Goal: Transaction & Acquisition: Purchase product/service

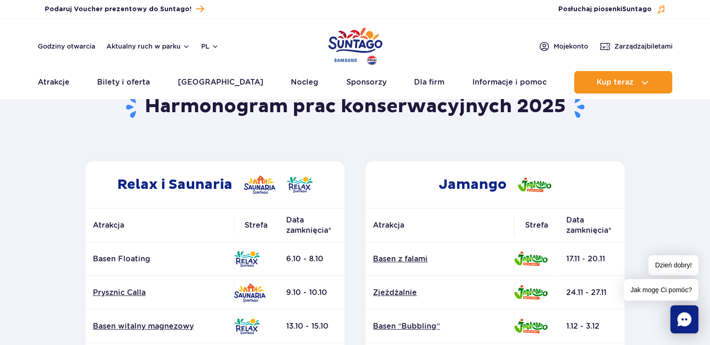
scroll to position [93, 0]
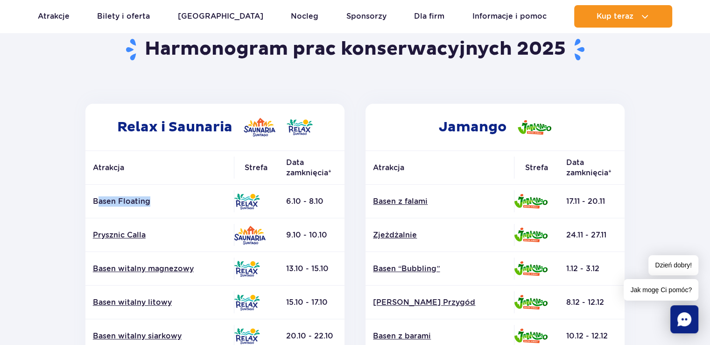
drag, startPoint x: 151, startPoint y: 201, endPoint x: 97, endPoint y: 205, distance: 54.8
click at [97, 205] on p "Basen Floating" at bounding box center [160, 201] width 134 height 10
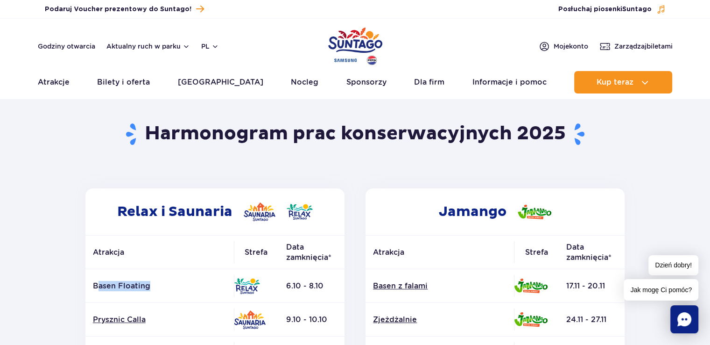
scroll to position [0, 0]
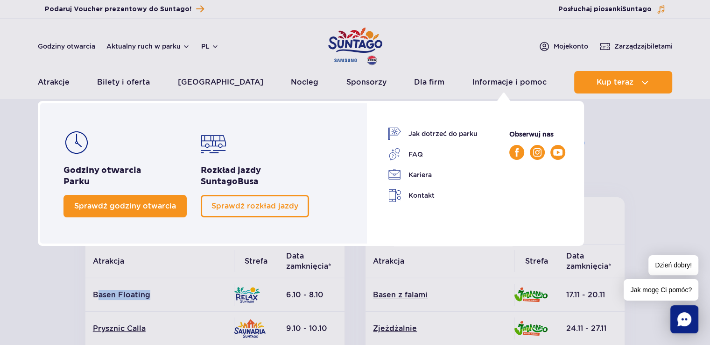
click at [122, 212] on link "Sprawdź godziny otwarcia" at bounding box center [125, 206] width 123 height 22
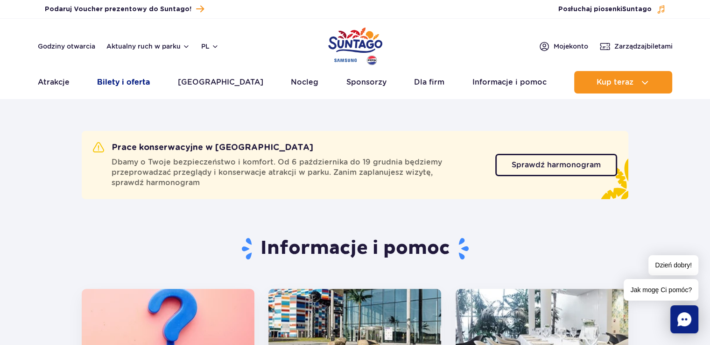
click at [135, 83] on link "Bilety i oferta" at bounding box center [123, 82] width 53 height 22
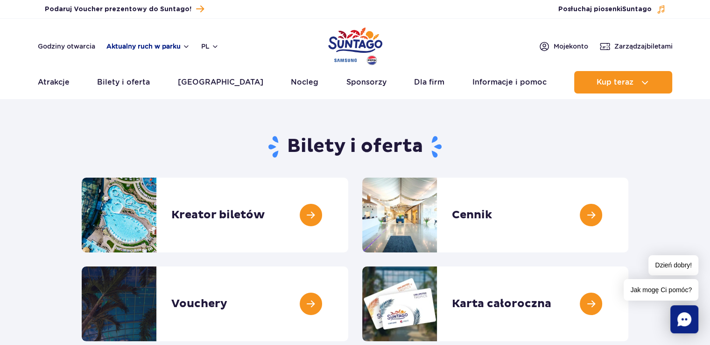
click at [152, 44] on button "Aktualny ruch w parku" at bounding box center [148, 46] width 84 height 7
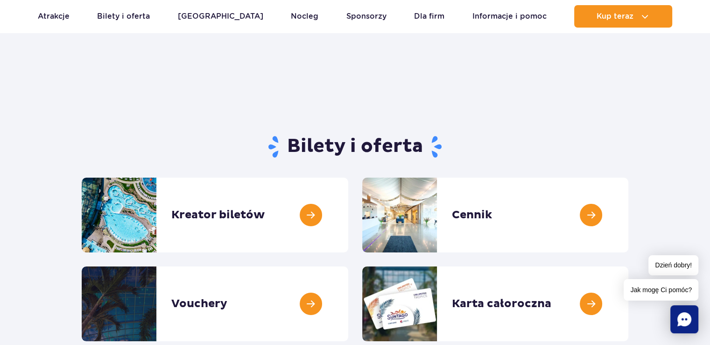
scroll to position [93, 0]
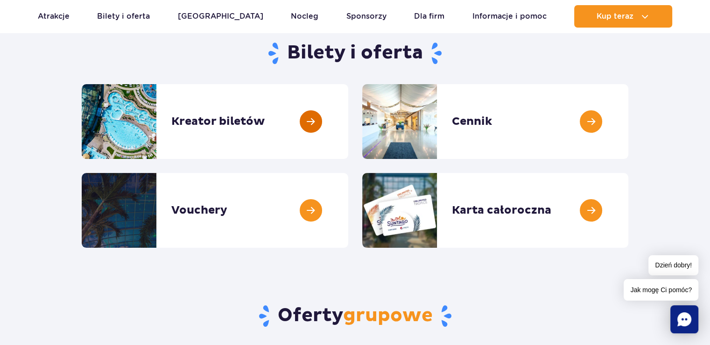
click at [348, 133] on link at bounding box center [348, 121] width 0 height 75
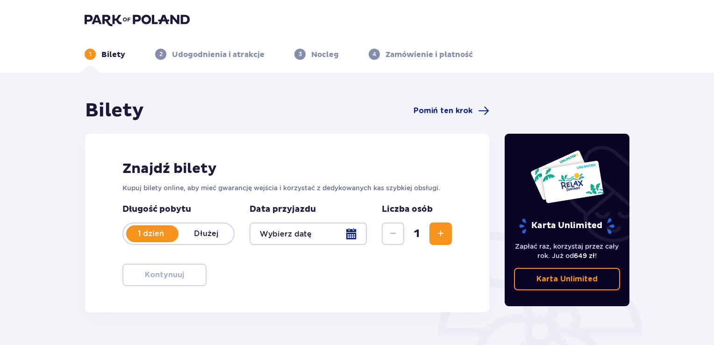
click at [343, 233] on div at bounding box center [307, 233] width 117 height 22
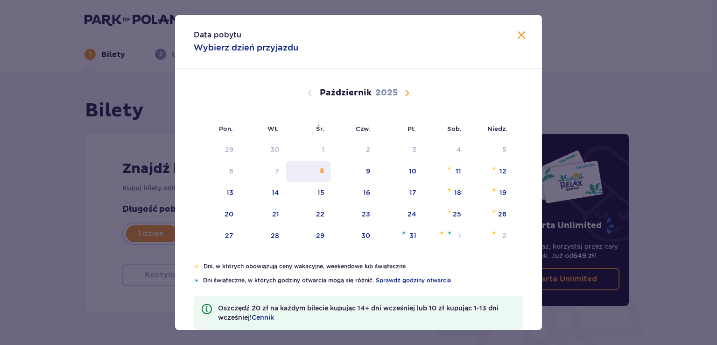
click at [324, 172] on div "8" at bounding box center [308, 171] width 45 height 21
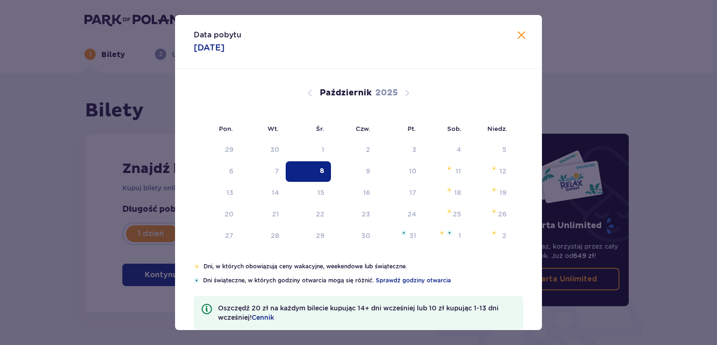
type input "08.10.25"
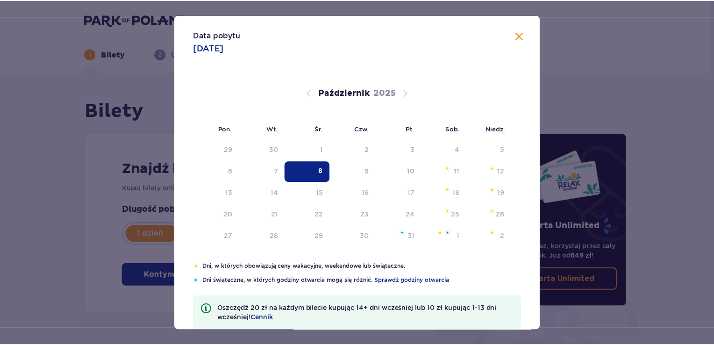
scroll to position [33, 0]
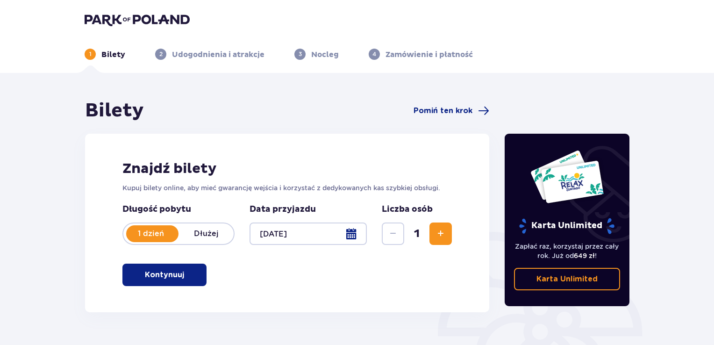
click at [340, 238] on div at bounding box center [307, 233] width 117 height 22
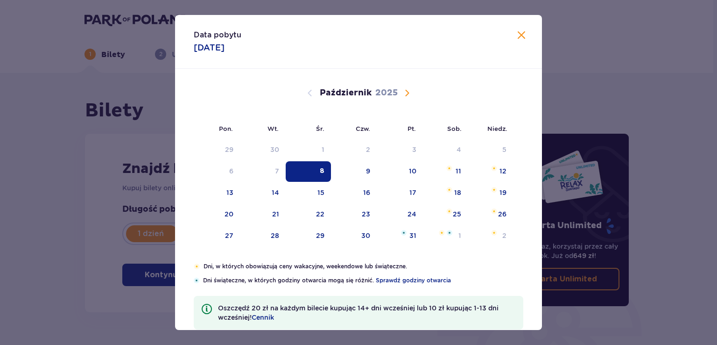
click at [519, 32] on span "Zamknij" at bounding box center [521, 35] width 11 height 11
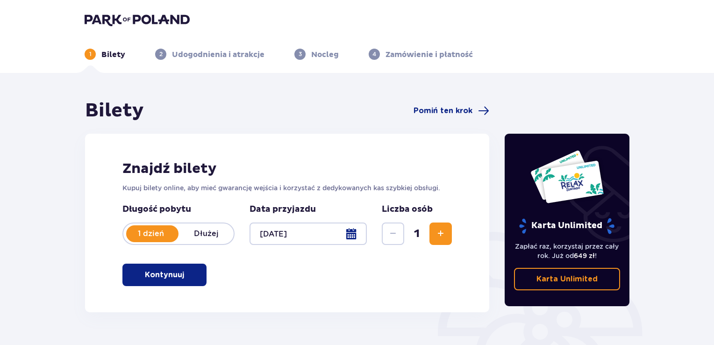
scroll to position [47, 0]
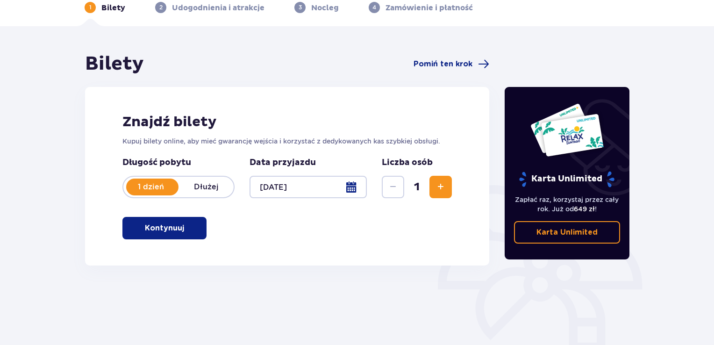
click at [443, 185] on span "Zwiększ" at bounding box center [440, 186] width 11 height 11
click at [192, 230] on button "Kontynuuj" at bounding box center [164, 228] width 84 height 22
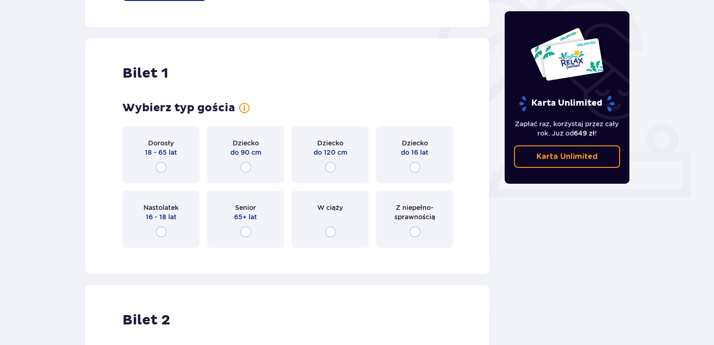
scroll to position [312, 0]
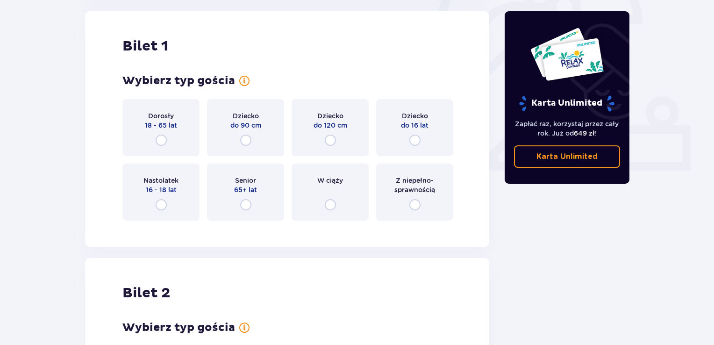
click at [169, 142] on div "Dorosły 18 - 65 lat" at bounding box center [160, 127] width 77 height 57
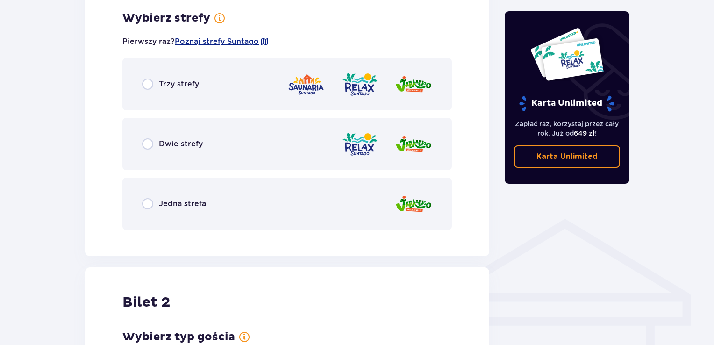
scroll to position [799, 0]
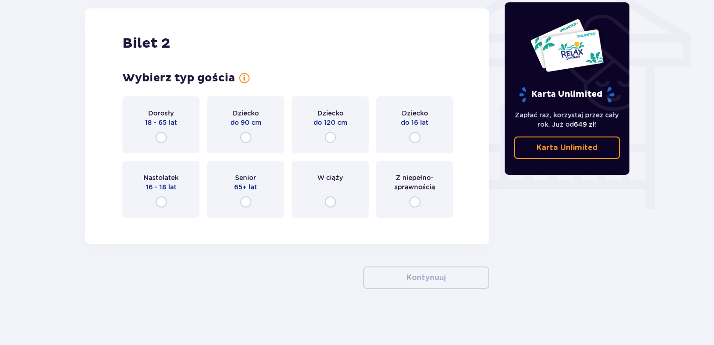
click at [183, 133] on div "Dorosły 18 - 65 lat" at bounding box center [160, 124] width 77 height 57
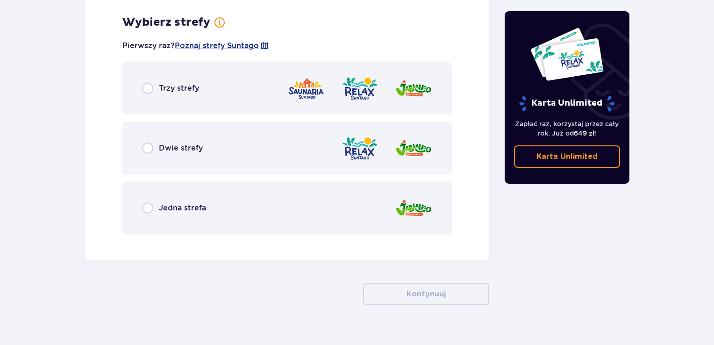
scroll to position [1024, 0]
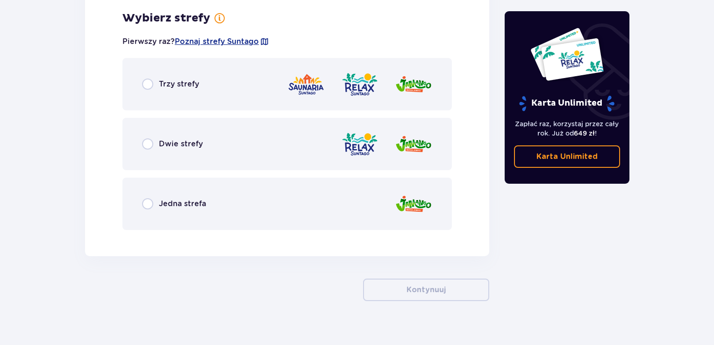
click at [153, 72] on div "Trzy strefy" at bounding box center [286, 84] width 329 height 52
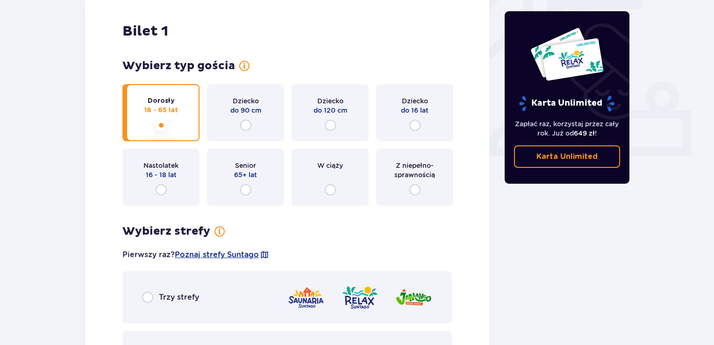
scroll to position [0, 0]
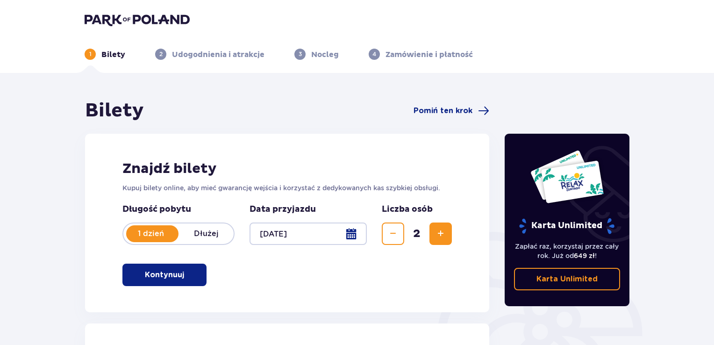
click at [157, 17] on img at bounding box center [137, 19] width 105 height 13
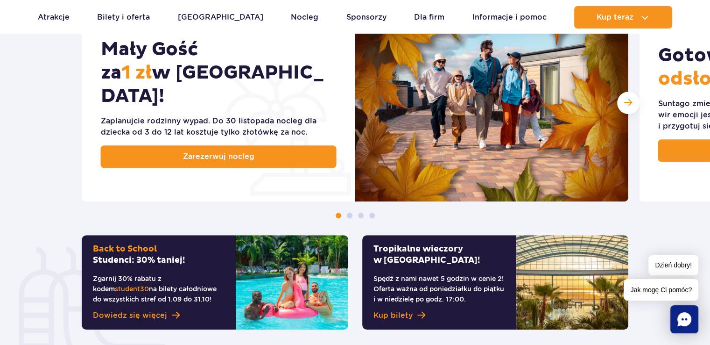
scroll to position [701, 0]
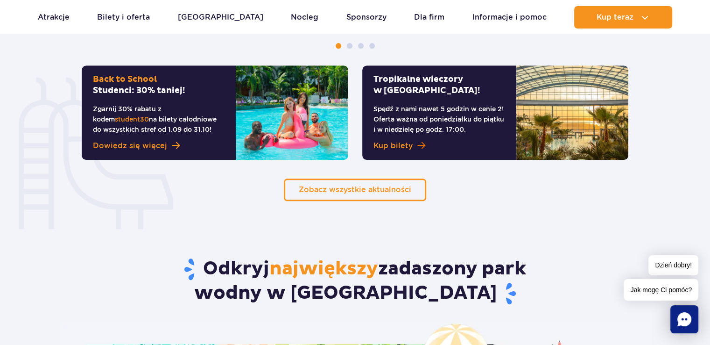
click at [418, 143] on span at bounding box center [422, 145] width 8 height 9
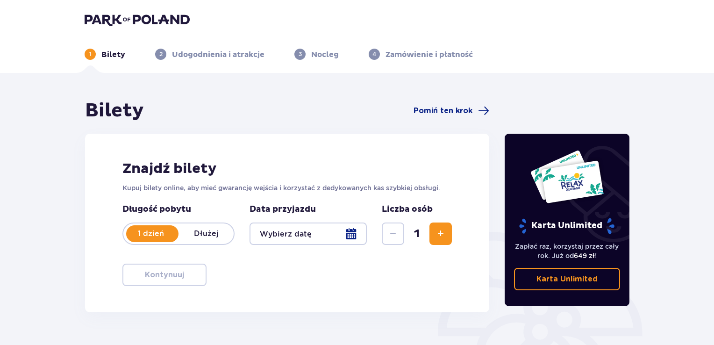
click at [296, 227] on div at bounding box center [307, 233] width 117 height 22
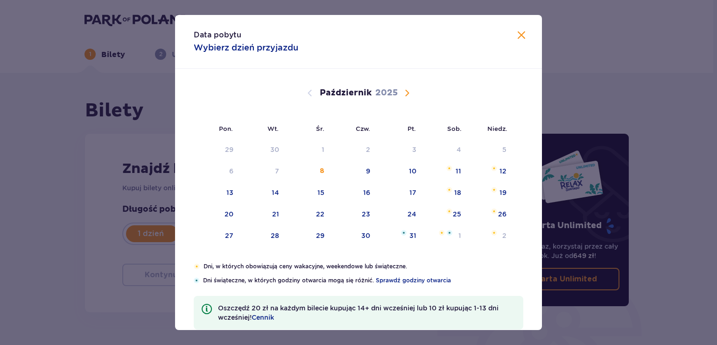
click at [517, 34] on span "Zamknij" at bounding box center [521, 35] width 11 height 11
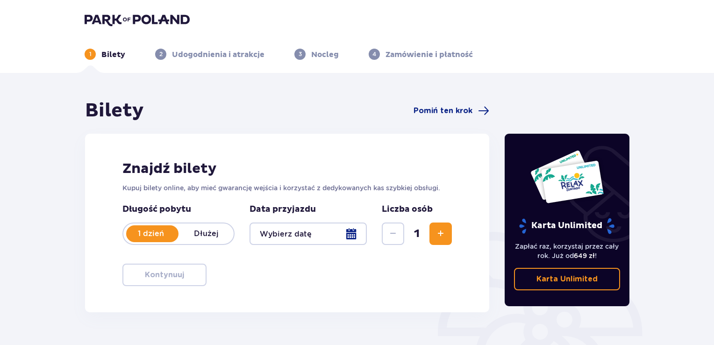
click at [308, 227] on div at bounding box center [307, 233] width 117 height 22
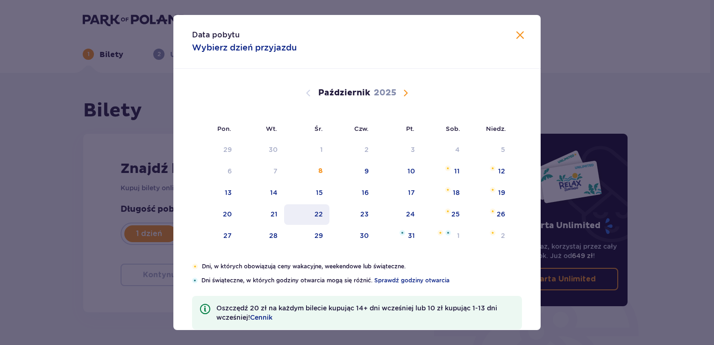
click at [310, 231] on div "Pon. Wt. Śr. Czw. Pt. Sob. [GEOGRAPHIC_DATA]. [DATE] 1 2 3 4 5 6 7 8 9 10 11 12…" at bounding box center [356, 165] width 367 height 193
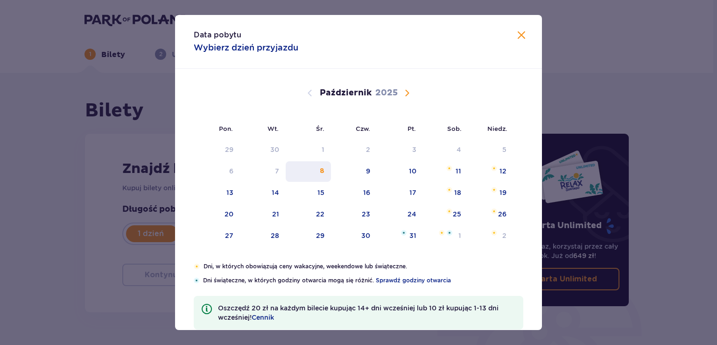
click at [315, 174] on div "8" at bounding box center [308, 171] width 45 height 21
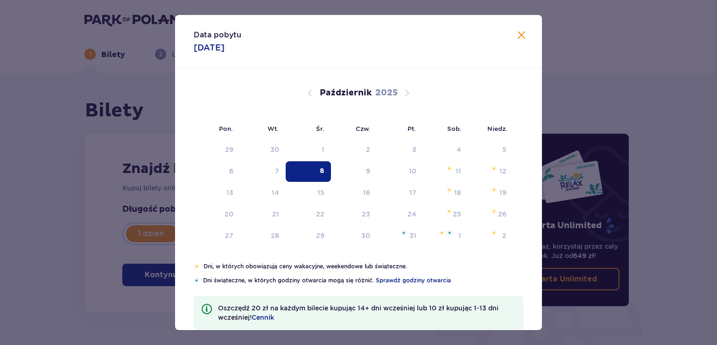
type input "08.10.25"
drag, startPoint x: 521, startPoint y: 35, endPoint x: 525, endPoint y: 137, distance: 102.4
click at [520, 35] on span "Zamknij" at bounding box center [521, 35] width 11 height 11
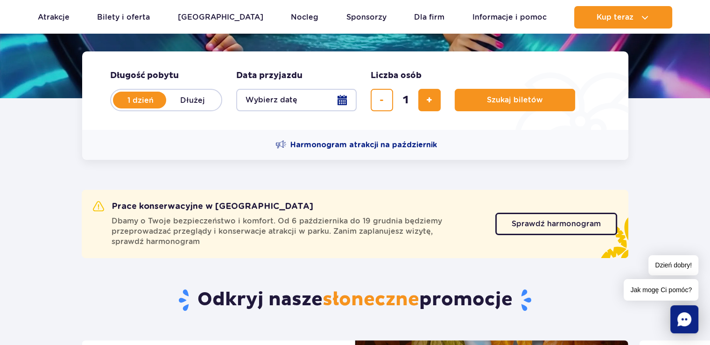
scroll to position [47, 0]
